Goal: Find contact information: Find contact information

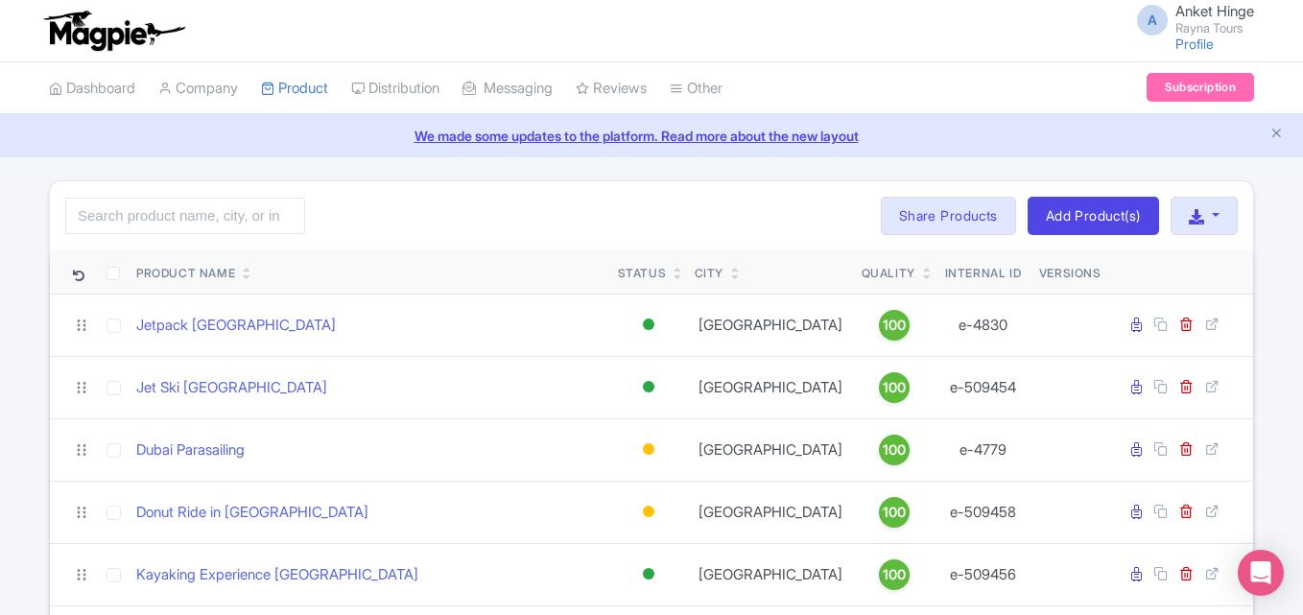
click at [1154, 20] on span "A" at bounding box center [1152, 20] width 31 height 31
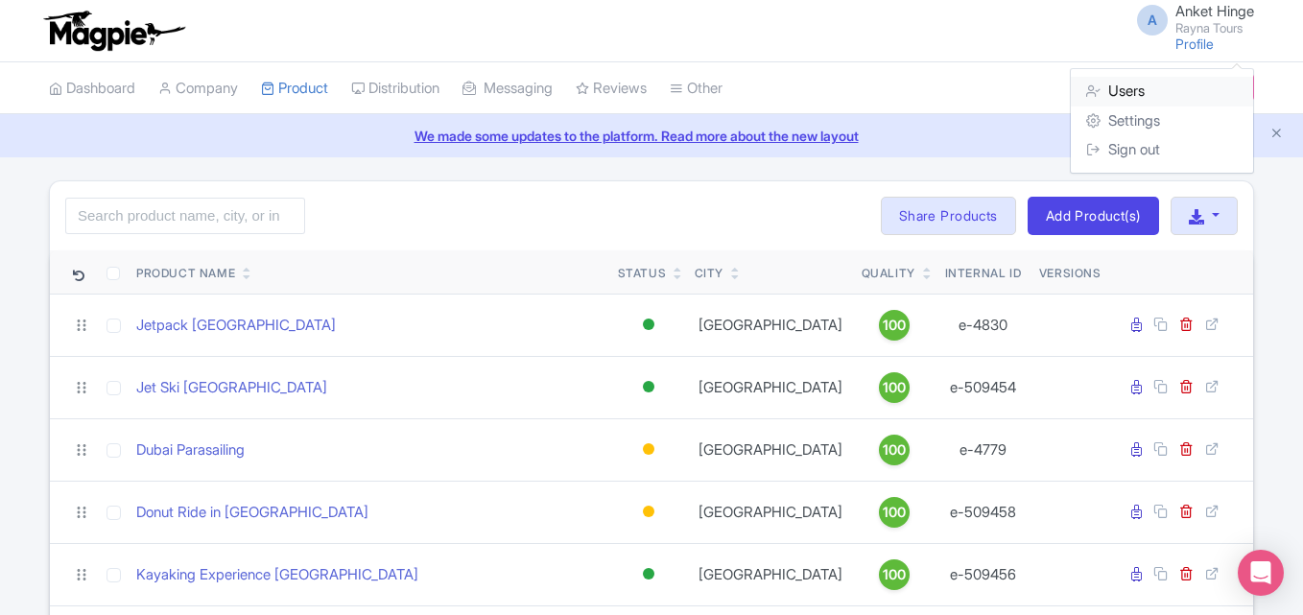
click at [1135, 92] on link "Users" at bounding box center [1162, 92] width 182 height 30
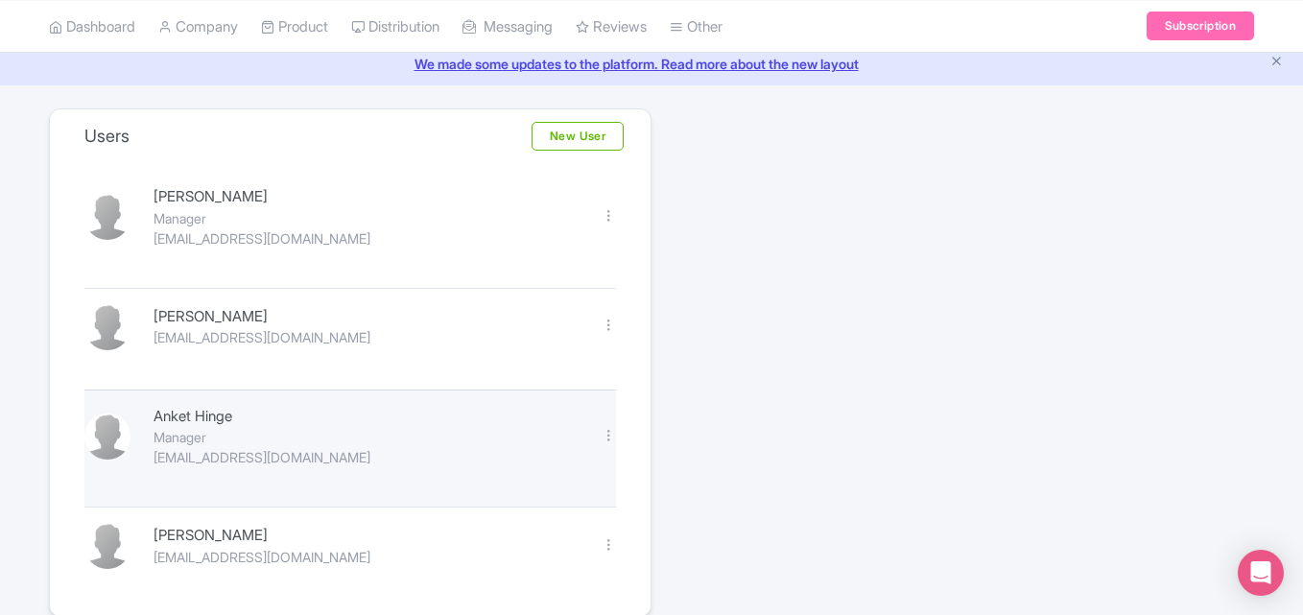
scroll to position [156, 0]
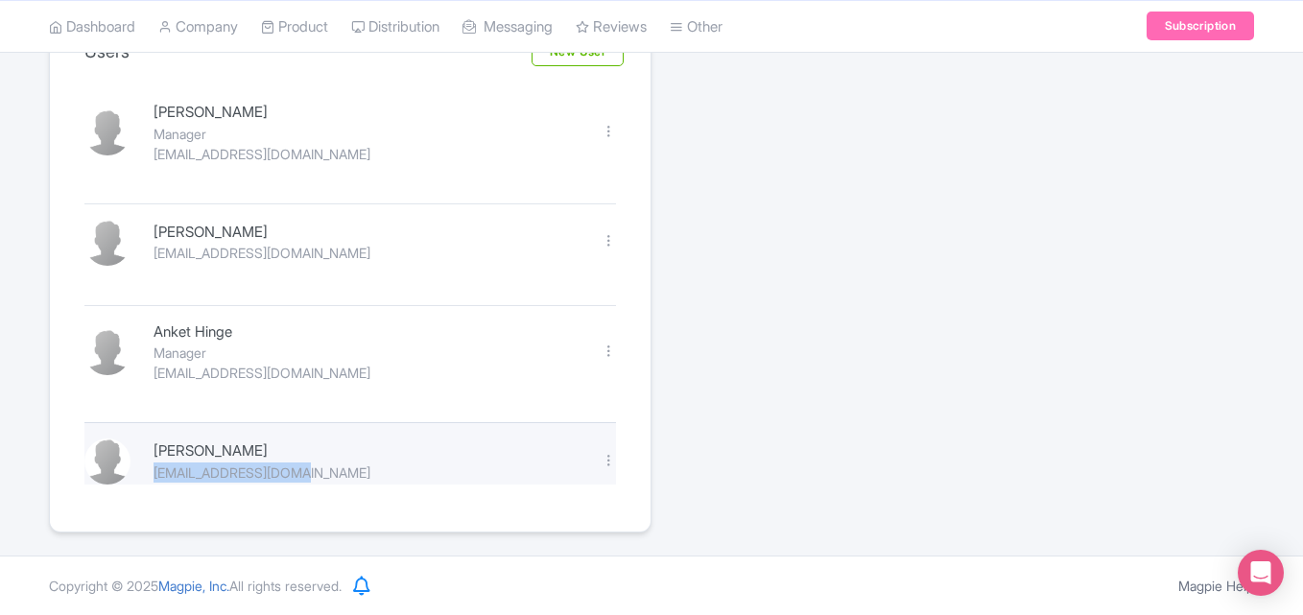
drag, startPoint x: 148, startPoint y: 478, endPoint x: 304, endPoint y: 474, distance: 156.5
click at [304, 474] on div "[PERSON_NAME] [EMAIL_ADDRESS][DOMAIN_NAME]" at bounding box center [366, 462] width 448 height 42
copy div "[EMAIL_ADDRESS][DOMAIN_NAME]"
click at [611, 463] on div at bounding box center [609, 460] width 14 height 14
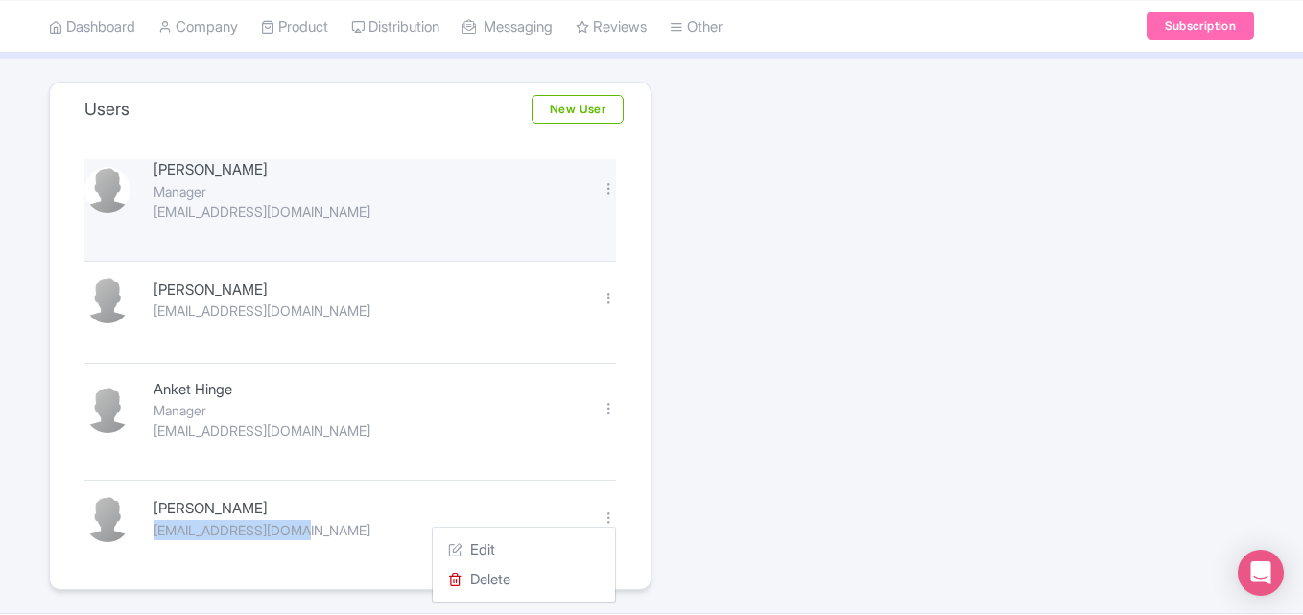
scroll to position [0, 0]
